Goal: Transaction & Acquisition: Purchase product/service

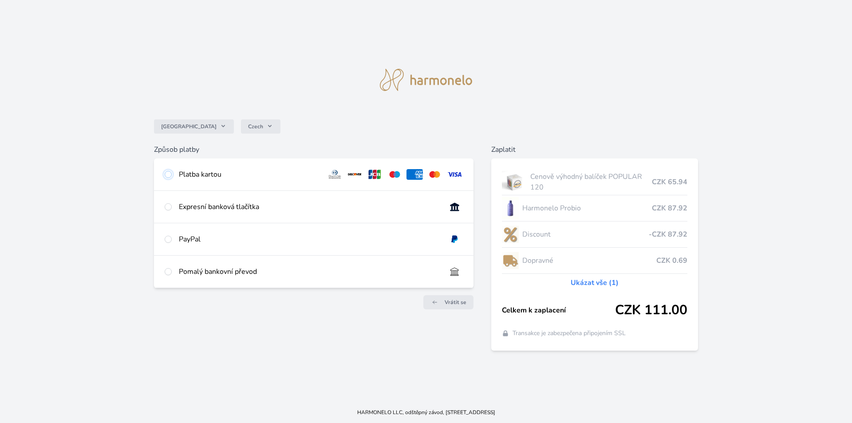
click at [166, 173] on input "radio" at bounding box center [168, 174] width 7 height 7
radio input "true"
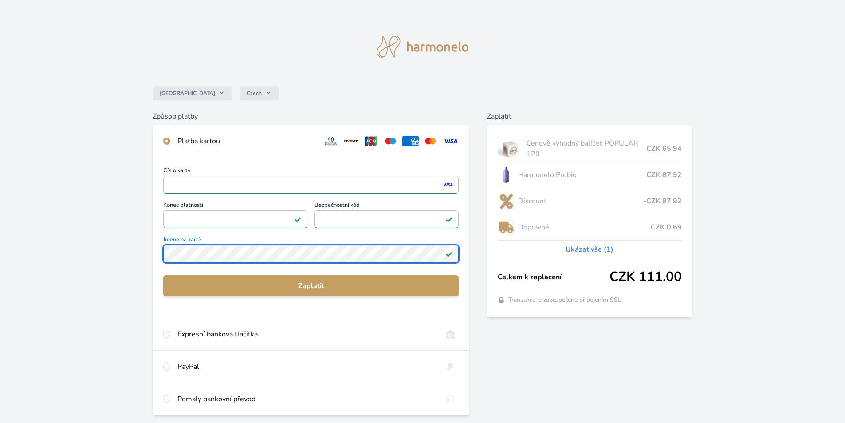
click at [163, 255] on div "Číslo karty <p>Your browser does not support iframes.</p> Konec platnosti <p>Yo…" at bounding box center [311, 237] width 317 height 161
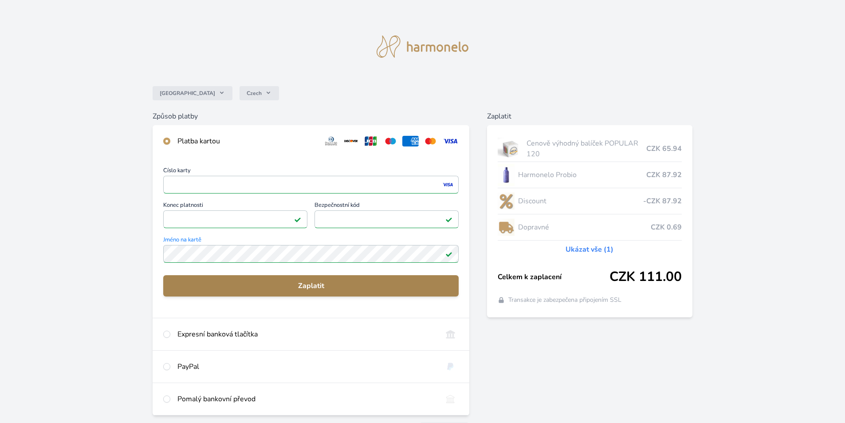
click at [314, 284] on span "Zaplatit" at bounding box center [310, 285] width 281 height 11
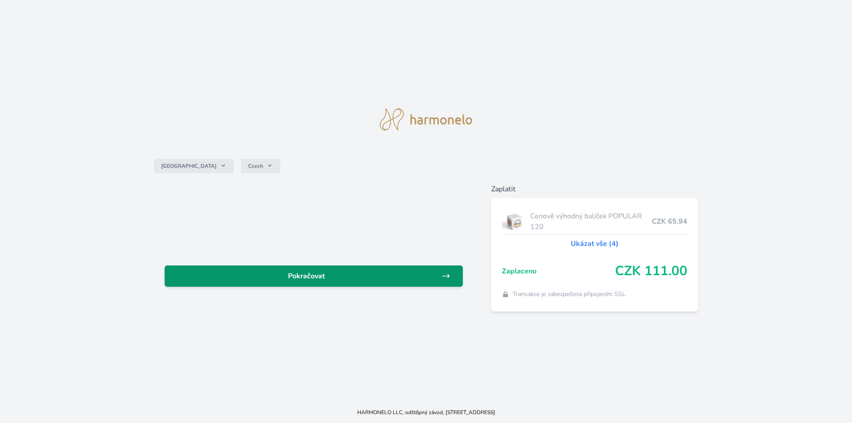
click at [360, 272] on span "Pokračovat" at bounding box center [307, 276] width 270 height 11
